Goal: Transaction & Acquisition: Download file/media

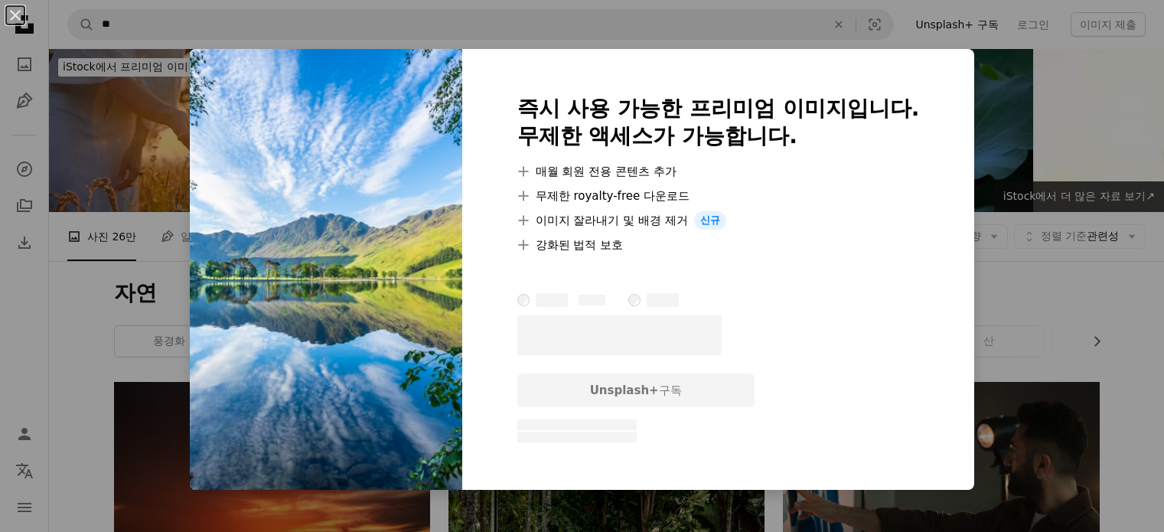
scroll to position [1378, 0]
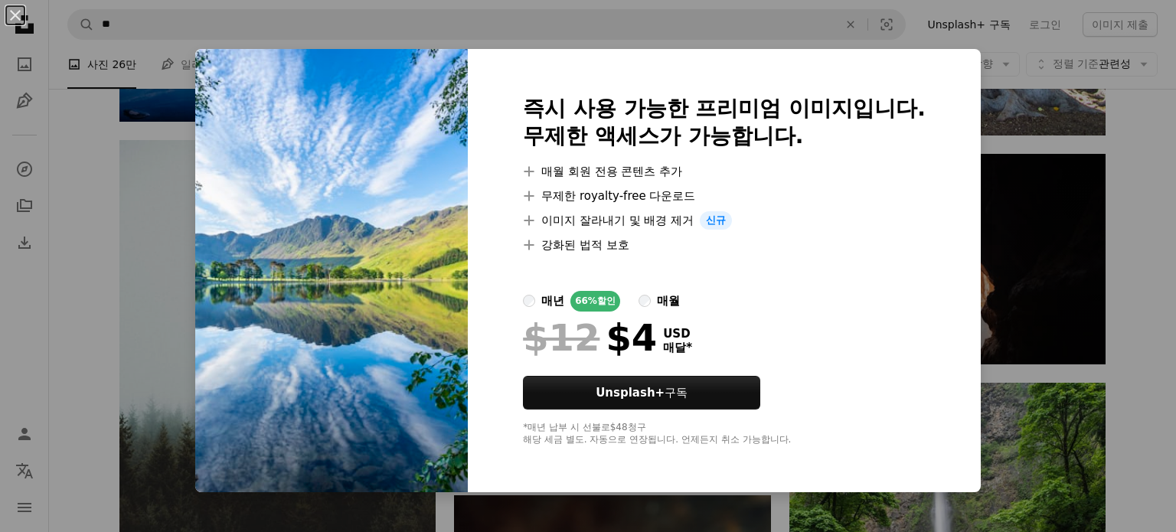
click at [1015, 204] on div "An X shape 즉시 사용 가능한 프리미엄 이미지입니다. 무제한 액세스가 가능합니다. A plus sign 매월 회원 전용 콘텐츠 추가 A…" at bounding box center [588, 266] width 1176 height 532
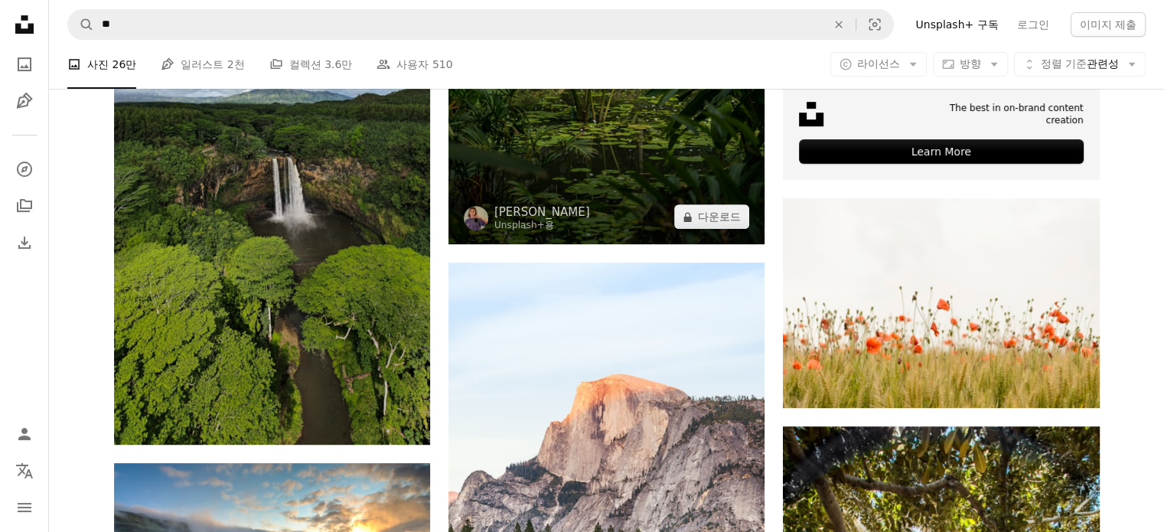
scroll to position [306, 0]
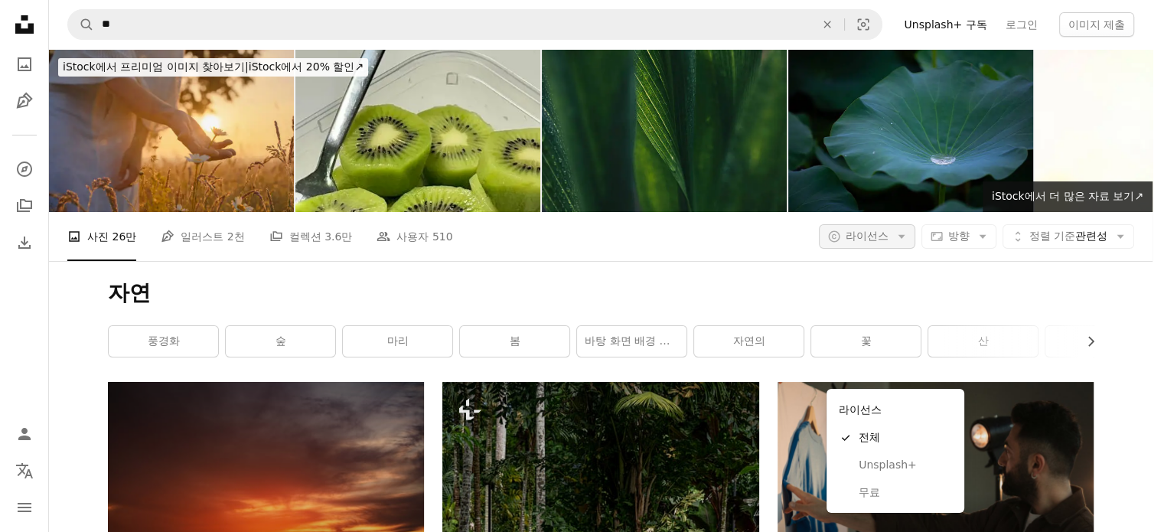
click at [904, 230] on icon "Arrow down" at bounding box center [902, 237] width 14 height 14
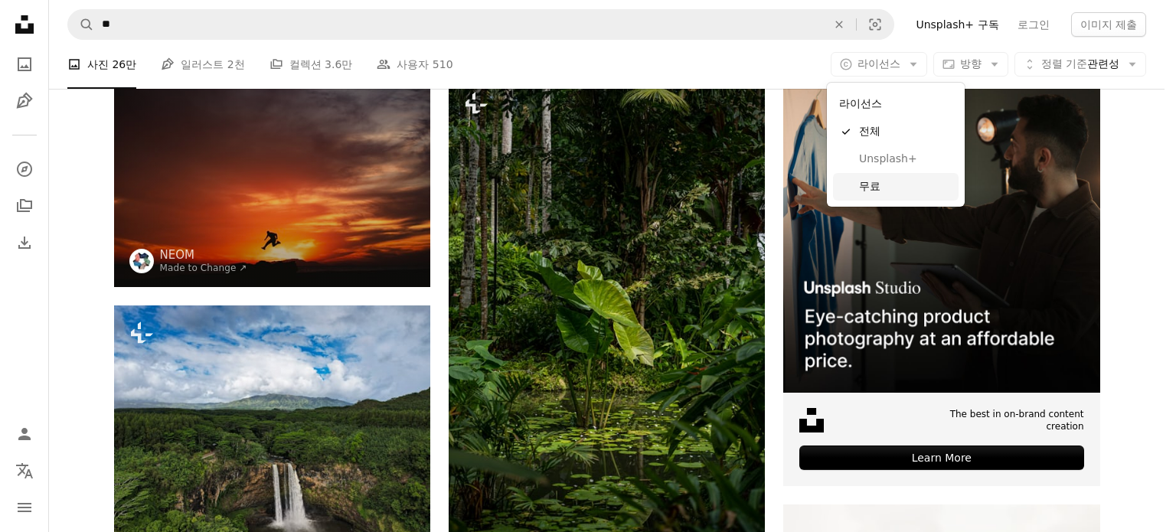
click at [885, 185] on span "무료" at bounding box center [905, 186] width 93 height 15
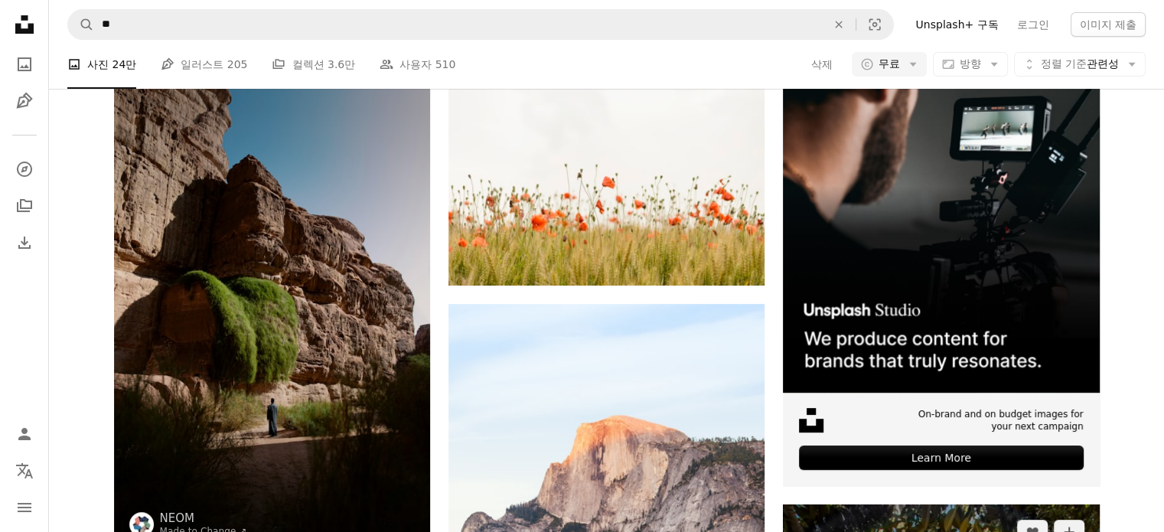
scroll to position [536, 0]
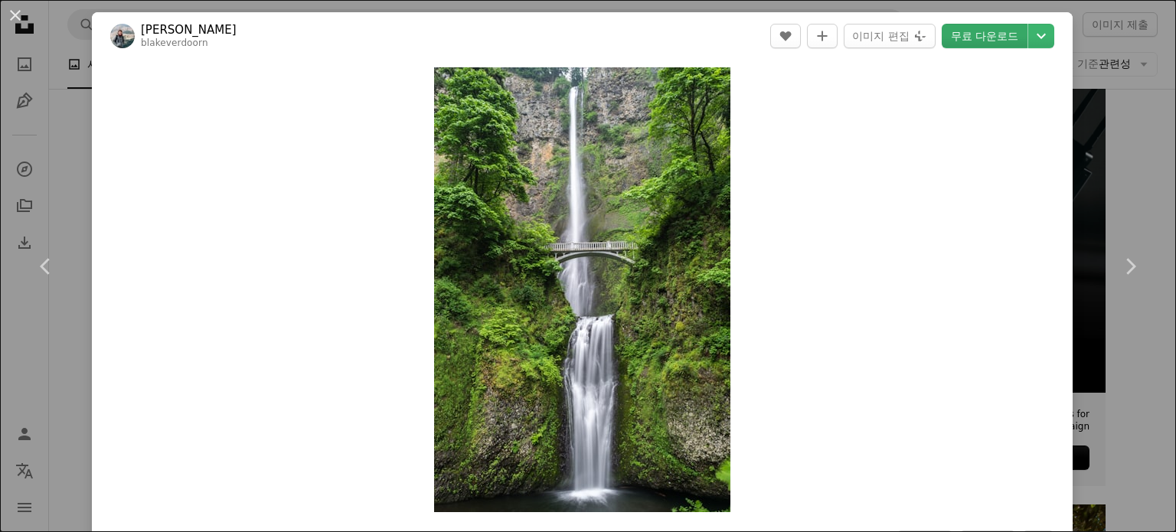
click at [959, 36] on link "무료 다운로드" at bounding box center [985, 36] width 86 height 24
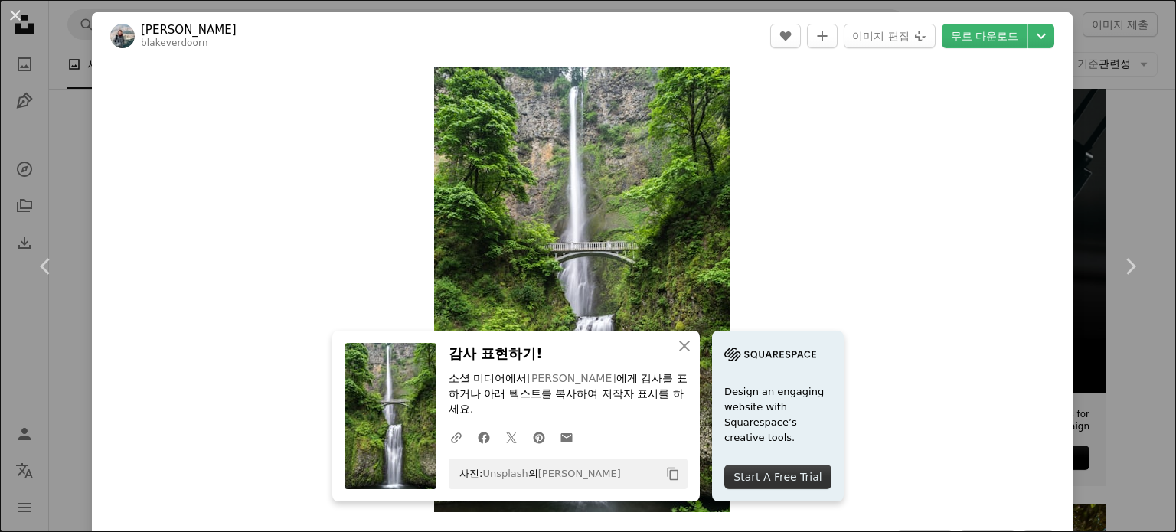
drag, startPoint x: 691, startPoint y: 28, endPoint x: 792, endPoint y: 19, distance: 101.4
click at [691, 28] on header "[PERSON_NAME] blakeverdoorn A heart A plus sign 이미지 편집 Plus sign for Unsplash+ …" at bounding box center [582, 35] width 981 height 47
click at [1124, 122] on div "An X shape Chevron left Chevron right An X shape 닫기 감사 표현하기! 소셜 미디어에서 [PERSON_N…" at bounding box center [588, 266] width 1176 height 532
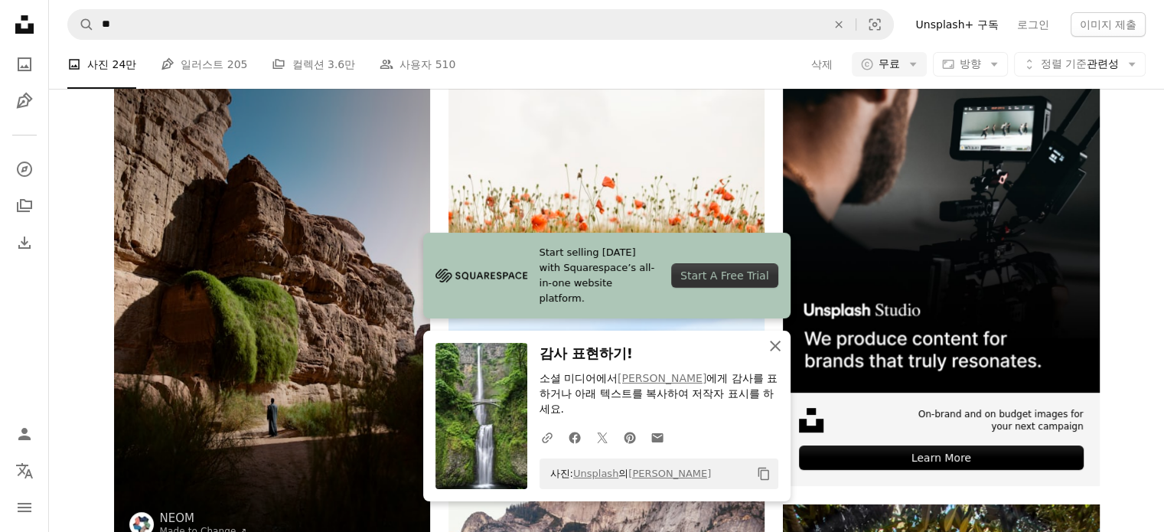
click at [771, 347] on icon "An X shape" at bounding box center [775, 346] width 18 height 18
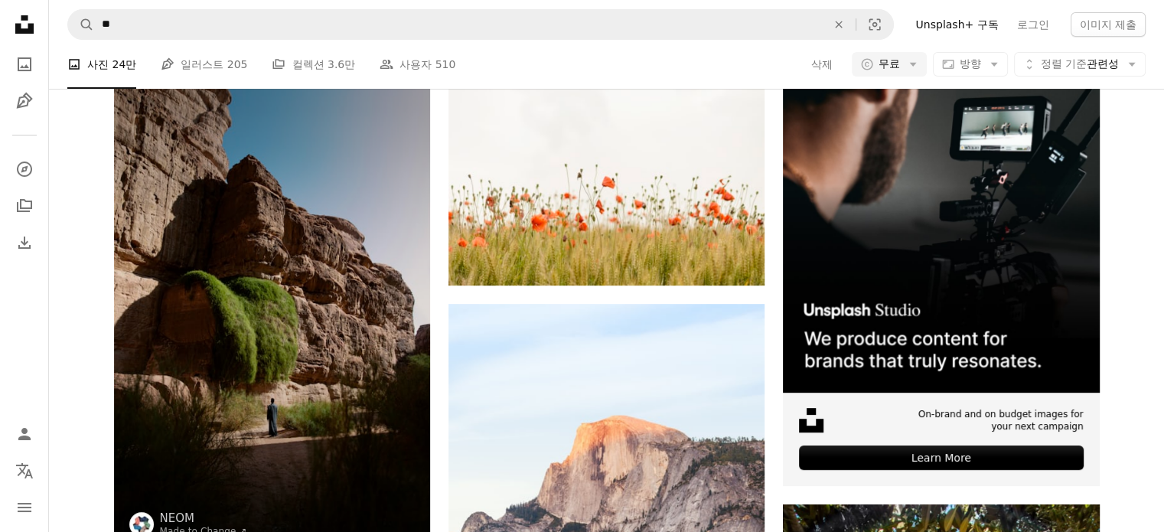
scroll to position [2706, 0]
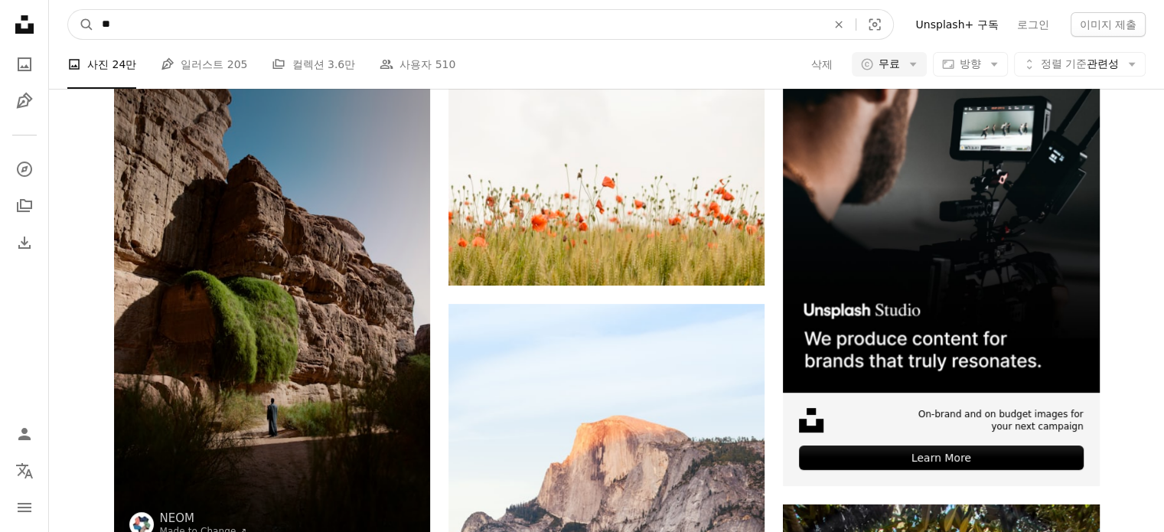
drag, startPoint x: 179, startPoint y: 24, endPoint x: 34, endPoint y: 18, distance: 145.6
type input "****"
click at [68, 10] on button "A magnifying glass" at bounding box center [81, 24] width 26 height 29
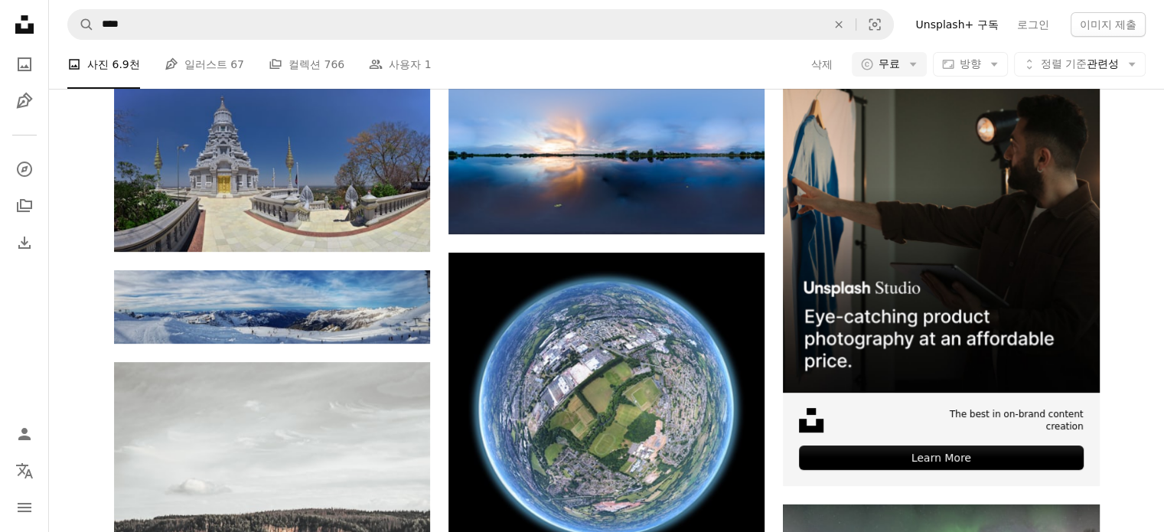
scroll to position [77, 0]
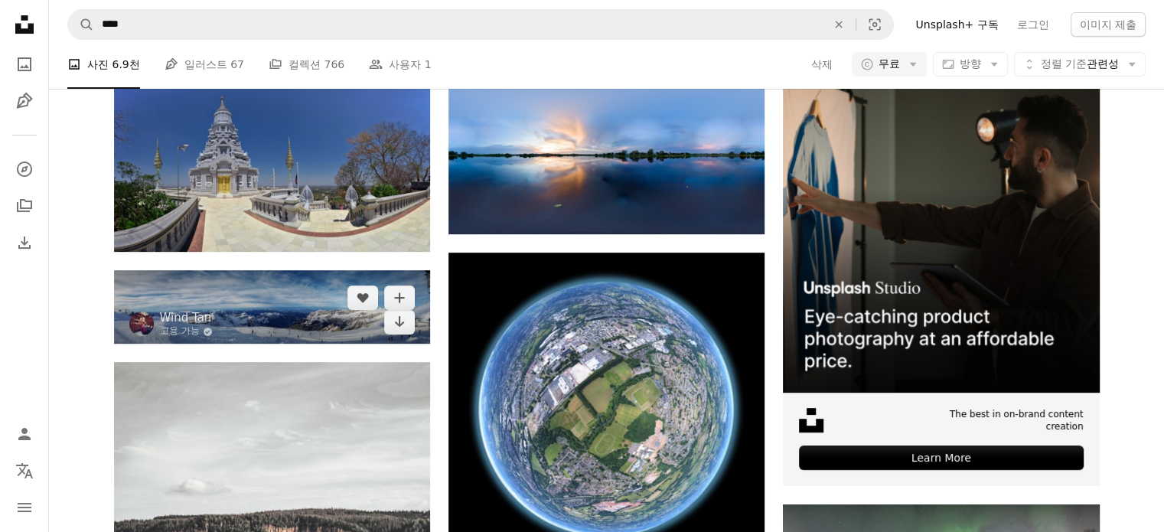
click at [273, 344] on img at bounding box center [272, 306] width 316 height 73
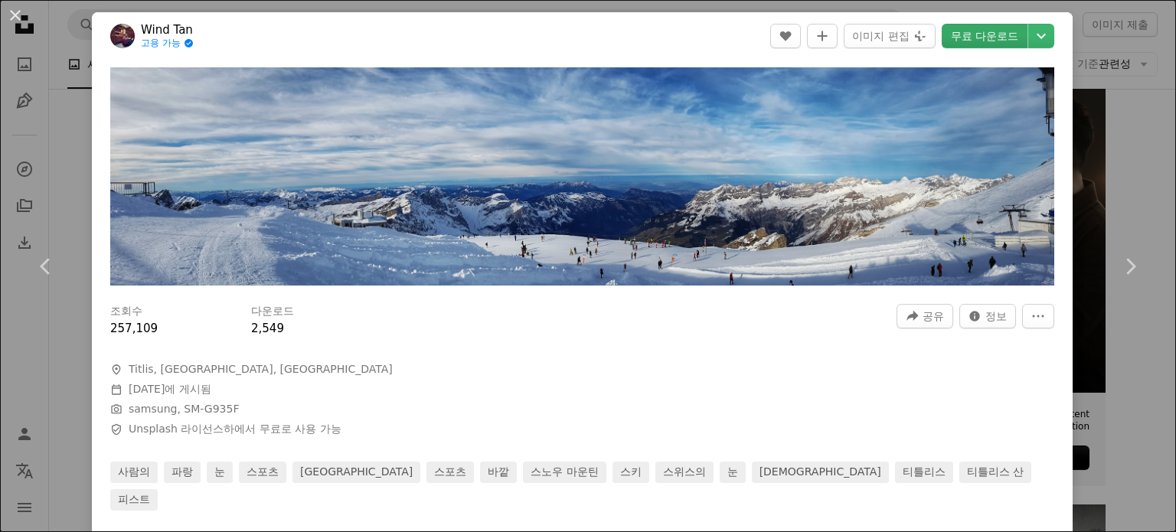
click at [942, 38] on link "무료 다운로드" at bounding box center [985, 36] width 86 height 24
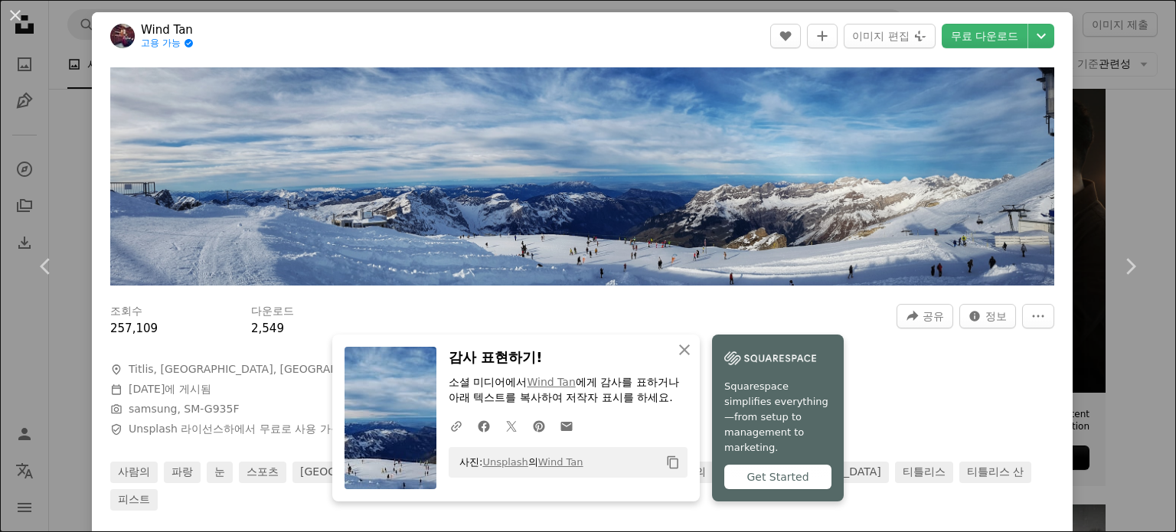
click at [77, 135] on div "An X shape Chevron left Chevron right An X shape 닫기 감사 표현하기! 소셜 미디어에서 Wind Tan …" at bounding box center [588, 266] width 1176 height 532
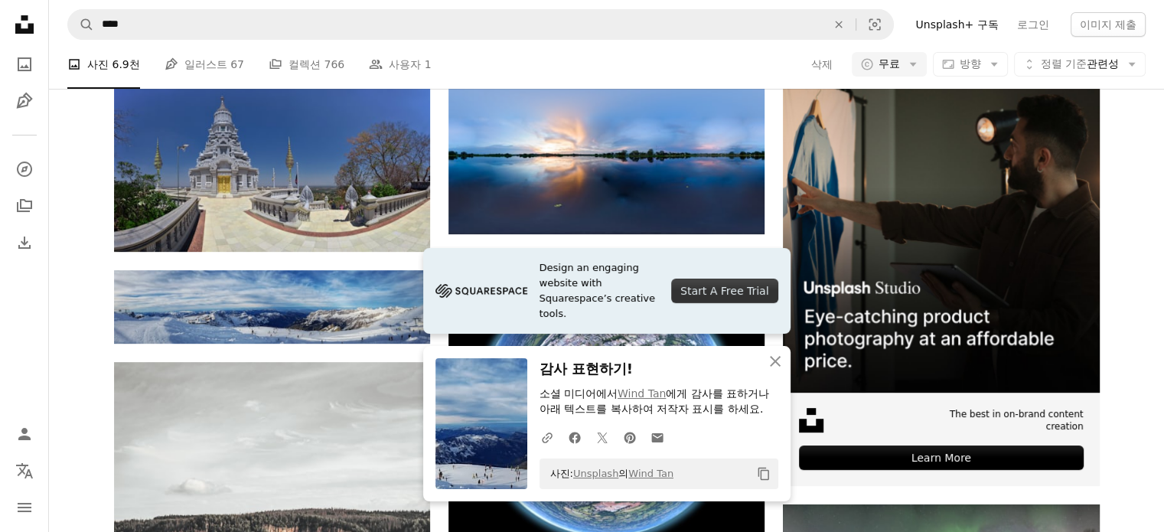
click at [393, 51] on link "360도 파노라마" at bounding box center [403, 35] width 109 height 31
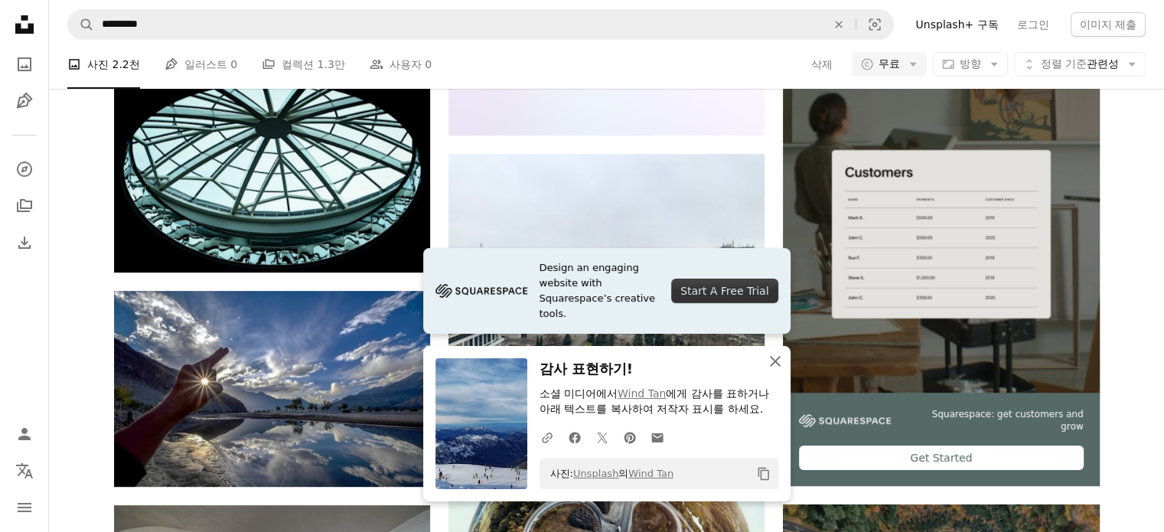
click at [774, 361] on icon "button" at bounding box center [775, 361] width 11 height 11
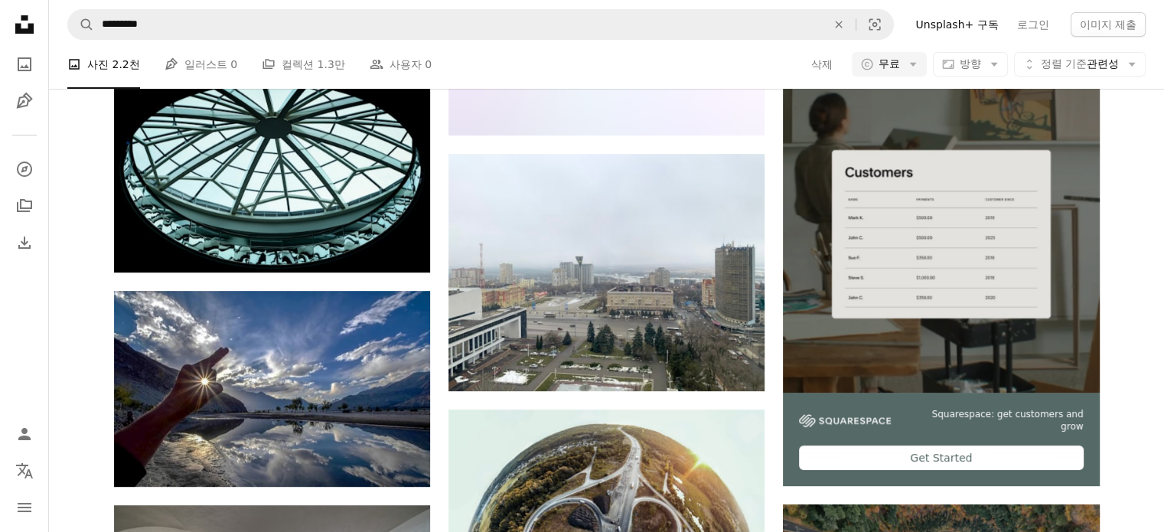
scroll to position [612, 0]
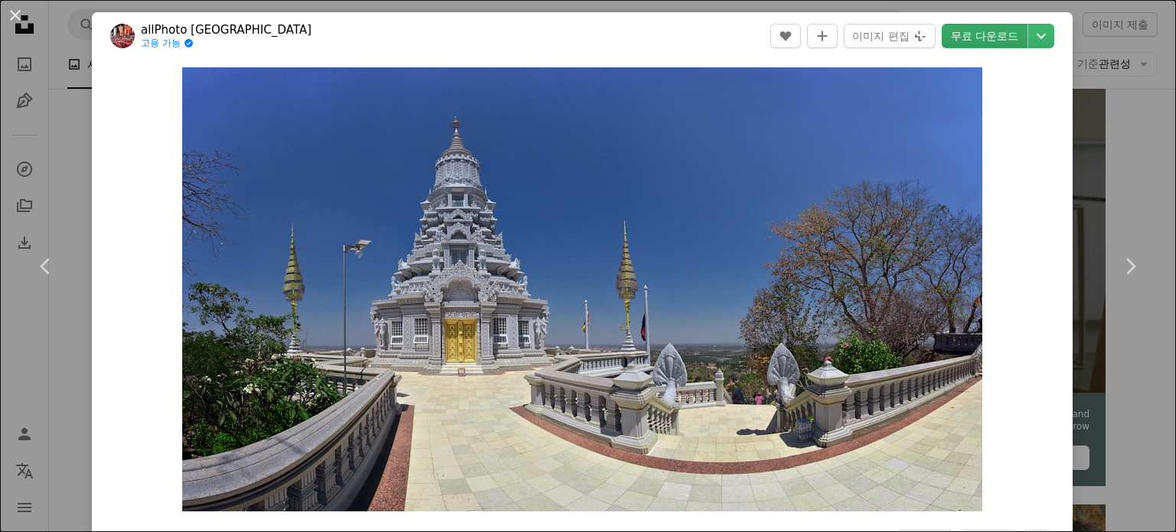
click at [1000, 27] on link "무료 다운로드" at bounding box center [985, 36] width 86 height 24
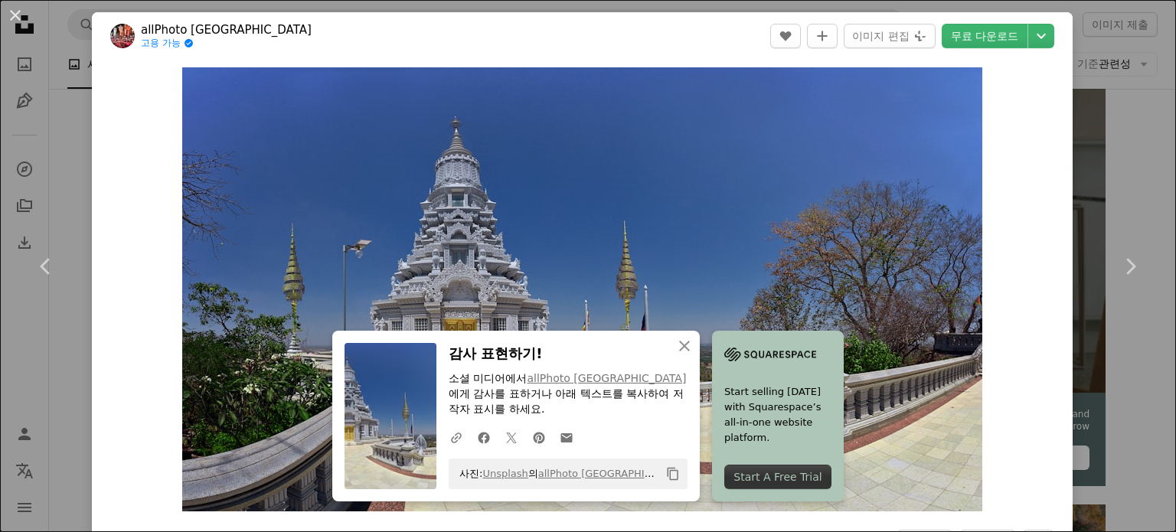
drag, startPoint x: 749, startPoint y: 339, endPoint x: 716, endPoint y: 348, distance: 33.4
click at [694, 339] on icon "An X shape" at bounding box center [684, 346] width 18 height 18
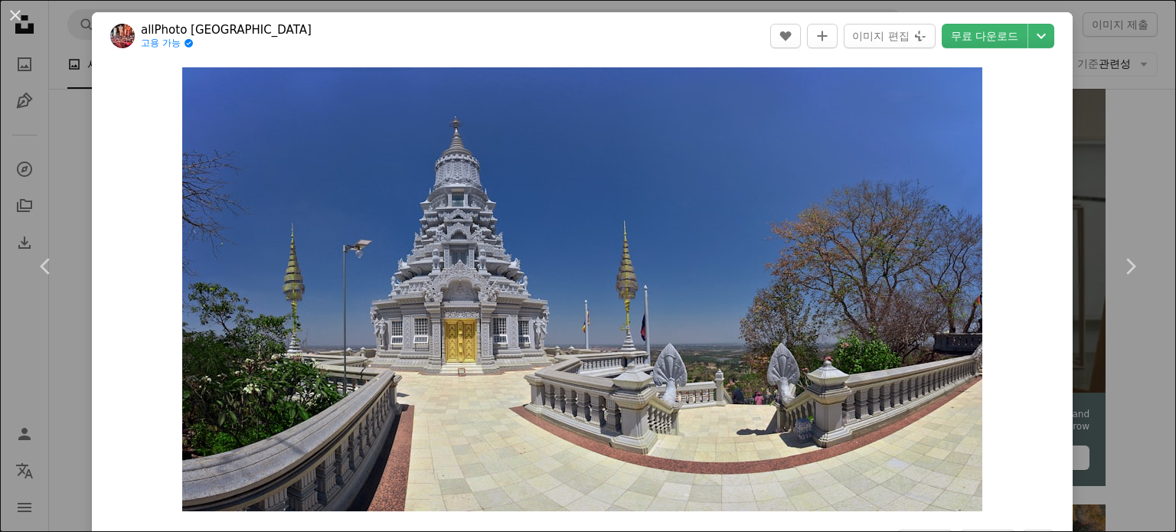
click at [77, 134] on div "An X shape Chevron left Chevron right allPhoto [GEOGRAPHIC_DATA] 고용 가능 A checkm…" at bounding box center [588, 266] width 1176 height 532
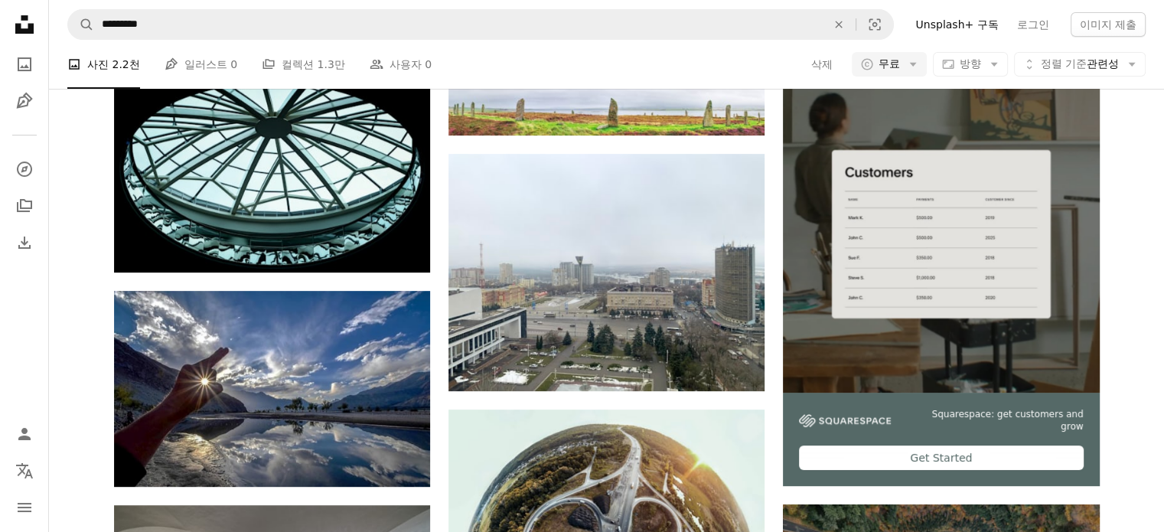
scroll to position [1837, 0]
